Goal: Find specific page/section: Find specific page/section

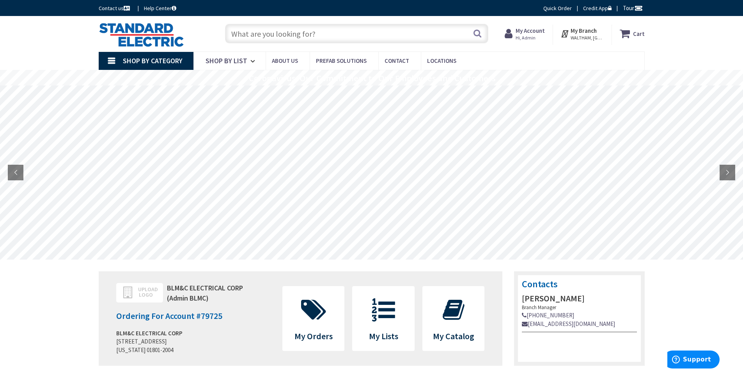
click at [284, 33] on input "text" at bounding box center [356, 34] width 263 height 20
type input "A"
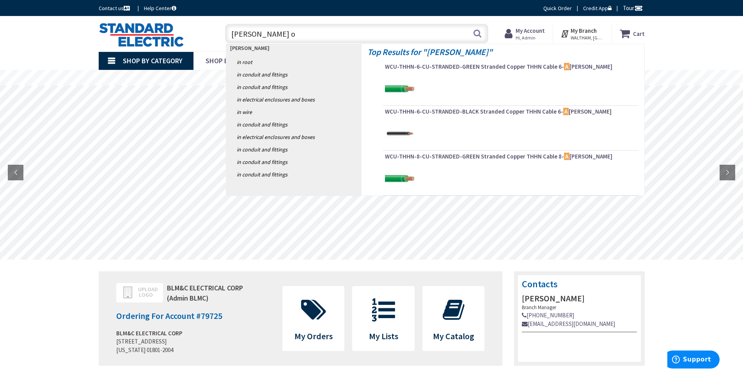
type input "BA bolt on"
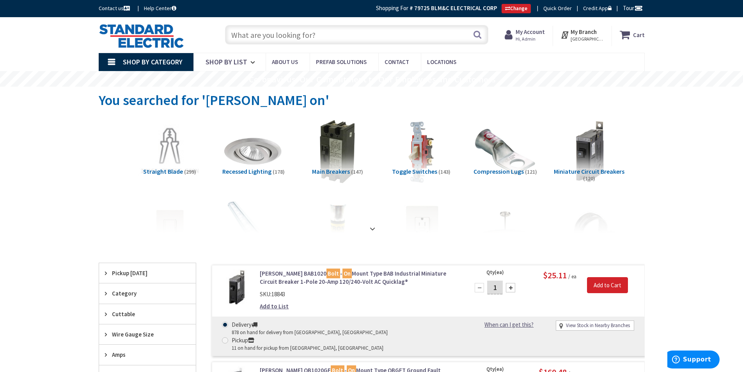
click at [288, 34] on input "text" at bounding box center [356, 35] width 263 height 20
click at [291, 32] on input "text" at bounding box center [356, 35] width 263 height 20
click at [149, 33] on img at bounding box center [141, 36] width 85 height 24
